Goal: Task Accomplishment & Management: Complete application form

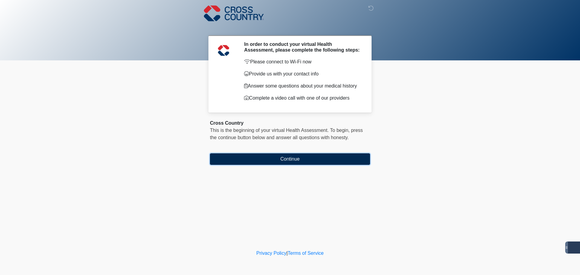
click at [290, 157] on button "Continue" at bounding box center [290, 158] width 160 height 11
click at [263, 161] on button "Continue" at bounding box center [290, 158] width 160 height 11
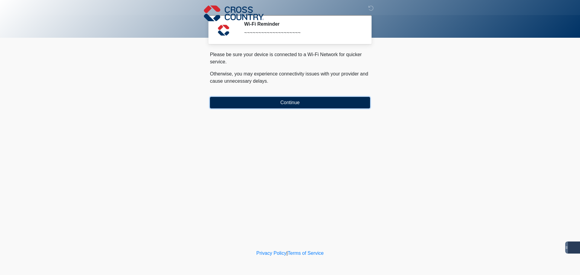
click at [261, 104] on button "Continue" at bounding box center [290, 102] width 160 height 11
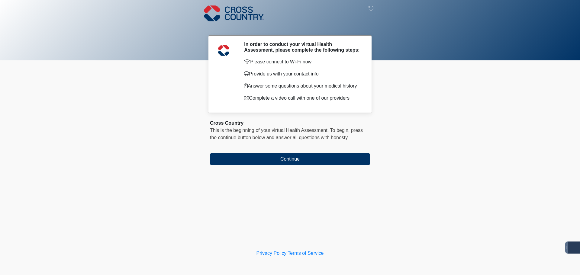
drag, startPoint x: 251, startPoint y: 74, endPoint x: 320, endPoint y: 75, distance: 68.2
click at [320, 75] on p "Provide us with your contact info" at bounding box center [302, 73] width 117 height 7
click at [321, 75] on p "Provide us with your contact info" at bounding box center [302, 73] width 117 height 7
drag, startPoint x: 323, startPoint y: 74, endPoint x: 252, endPoint y: 63, distance: 72.4
click at [252, 63] on div "Please connect to Wi-Fi now Provide us with your contact info Answer some quest…" at bounding box center [302, 79] width 117 height 43
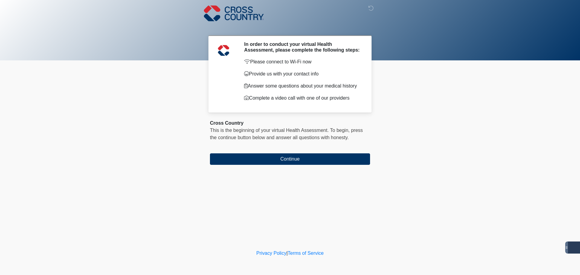
click at [258, 79] on div "Please connect to Wi-Fi now Provide us with your contact info Answer some quest…" at bounding box center [302, 79] width 117 height 43
drag, startPoint x: 252, startPoint y: 62, endPoint x: 313, endPoint y: 75, distance: 62.7
click at [313, 75] on div "Please connect to Wi-Fi now Provide us with your contact info Answer some quest…" at bounding box center [302, 79] width 117 height 43
click at [350, 81] on div "Please connect to Wi-Fi now Provide us with your contact info Answer some quest…" at bounding box center [302, 79] width 117 height 43
click at [294, 68] on div "Please connect to Wi-Fi now Provide us with your contact info Answer some quest…" at bounding box center [302, 79] width 117 height 43
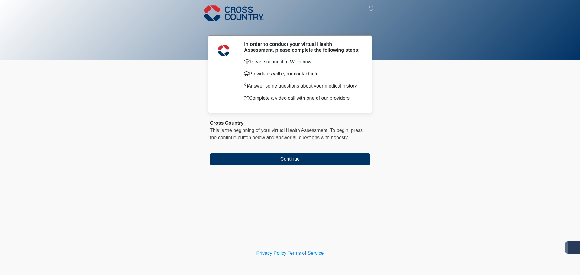
drag, startPoint x: 247, startPoint y: 62, endPoint x: 319, endPoint y: 62, distance: 71.8
click at [319, 62] on p "Please connect to Wi-Fi now" at bounding box center [302, 61] width 117 height 7
click at [319, 66] on div "Please connect to Wi-Fi now Provide us with your contact info Answer some quest…" at bounding box center [302, 79] width 117 height 43
drag, startPoint x: 312, startPoint y: 60, endPoint x: 251, endPoint y: 63, distance: 61.3
click at [251, 63] on p "Please connect to Wi-Fi now" at bounding box center [302, 61] width 117 height 7
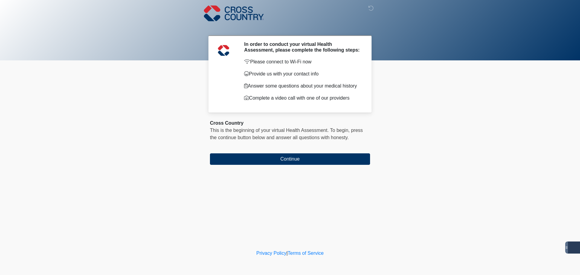
click at [257, 76] on p "Provide us with your contact info" at bounding box center [302, 73] width 117 height 7
drag, startPoint x: 250, startPoint y: 74, endPoint x: 322, endPoint y: 75, distance: 71.5
click at [322, 75] on p "Provide us with your contact info" at bounding box center [302, 73] width 117 height 7
click at [326, 81] on div "Please connect to Wi-Fi now Provide us with your contact info Answer some quest…" at bounding box center [302, 79] width 117 height 43
drag, startPoint x: 251, startPoint y: 75, endPoint x: 377, endPoint y: 70, distance: 126.9
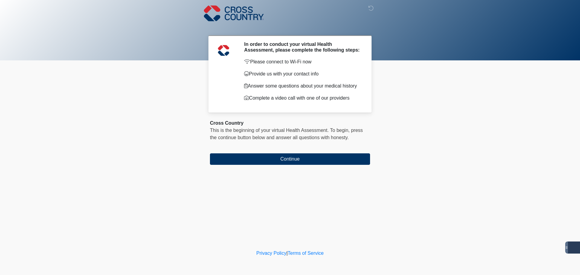
click at [377, 70] on div "‎ ‎ ‎ In order to conduct your virtual Health Assessment, please complete the f…" at bounding box center [289, 124] width 181 height 236
click at [272, 88] on p "Answer some questions about your medical history" at bounding box center [302, 85] width 117 height 7
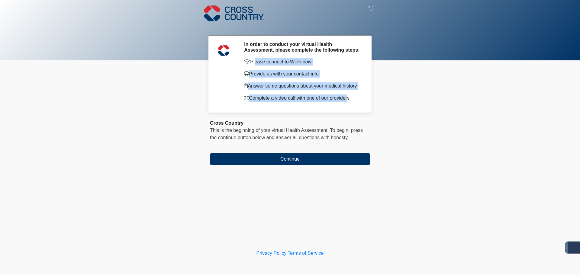
drag, startPoint x: 254, startPoint y: 61, endPoint x: 347, endPoint y: 94, distance: 98.6
click at [347, 94] on div "Please connect to Wi-Fi now Provide us with your contact info Answer some quest…" at bounding box center [302, 79] width 117 height 43
